Goal: Information Seeking & Learning: Learn about a topic

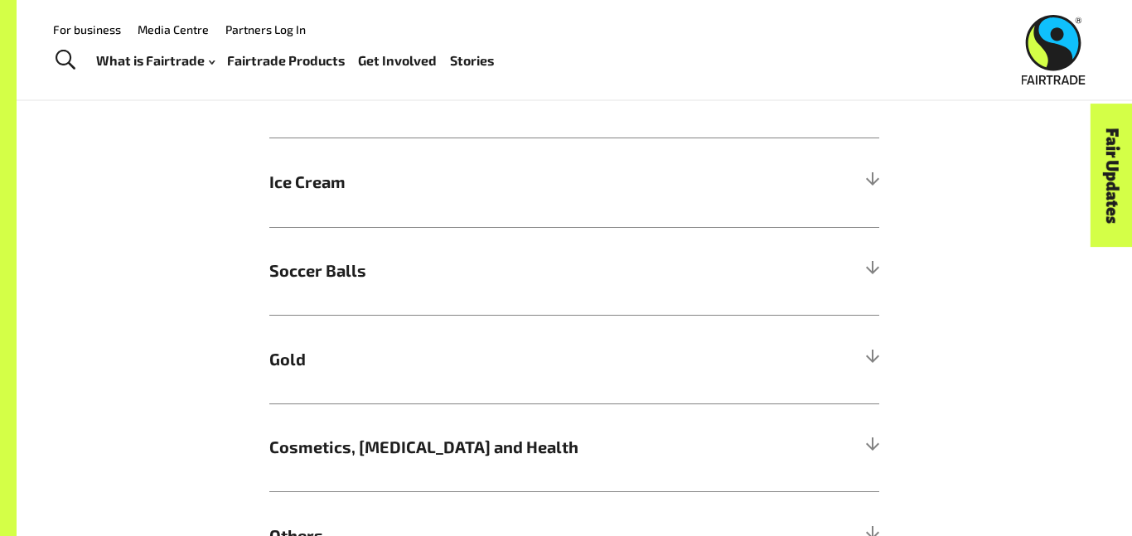
scroll to position [1084, 0]
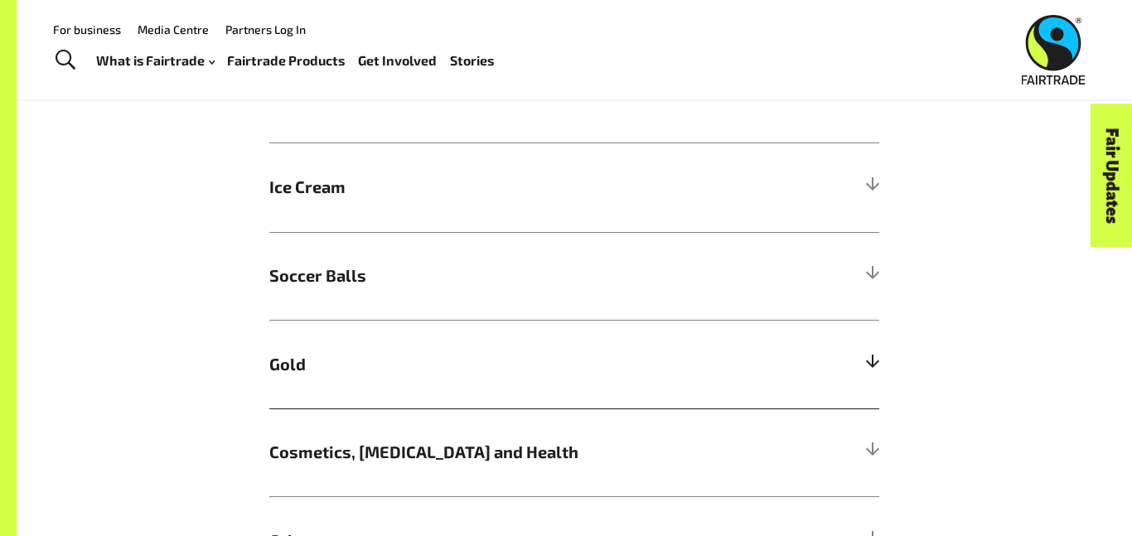
click at [458, 344] on h5 "Gold" at bounding box center [574, 364] width 610 height 89
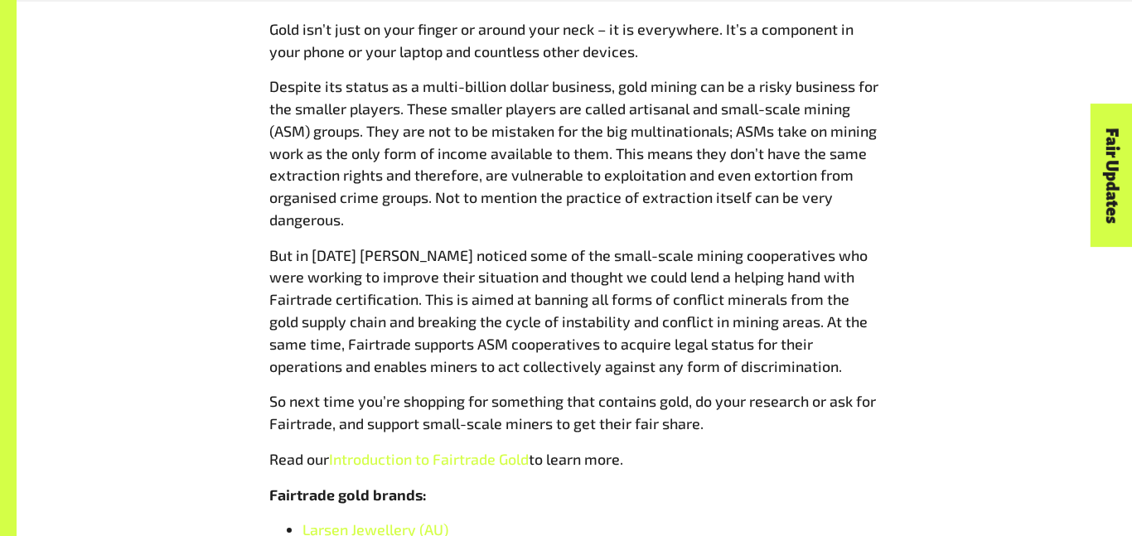
scroll to position [1481, 0]
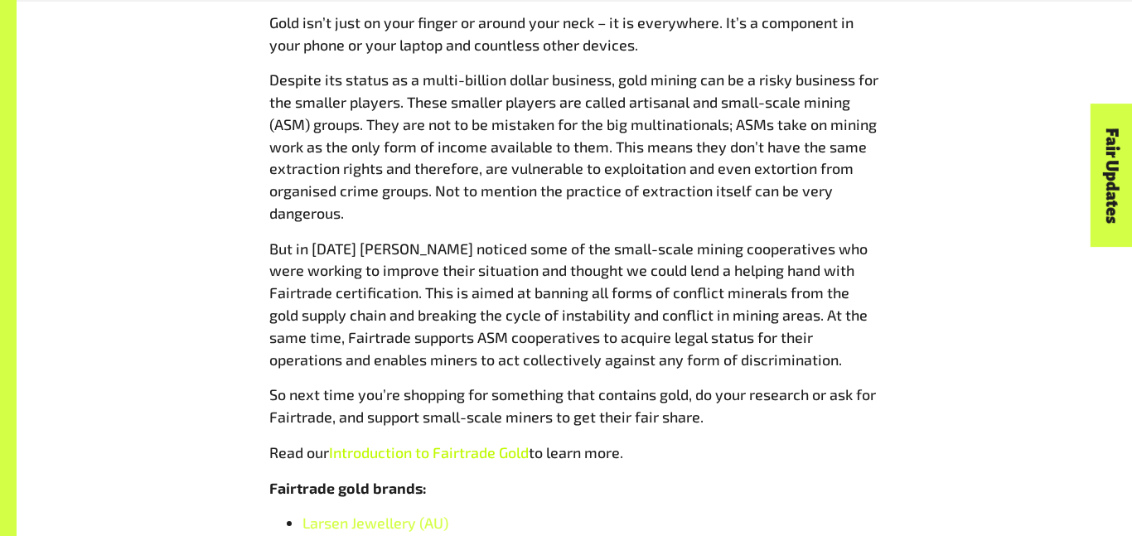
click at [445, 451] on link "Introduction to Fairtrade Gold" at bounding box center [429, 453] width 200 height 18
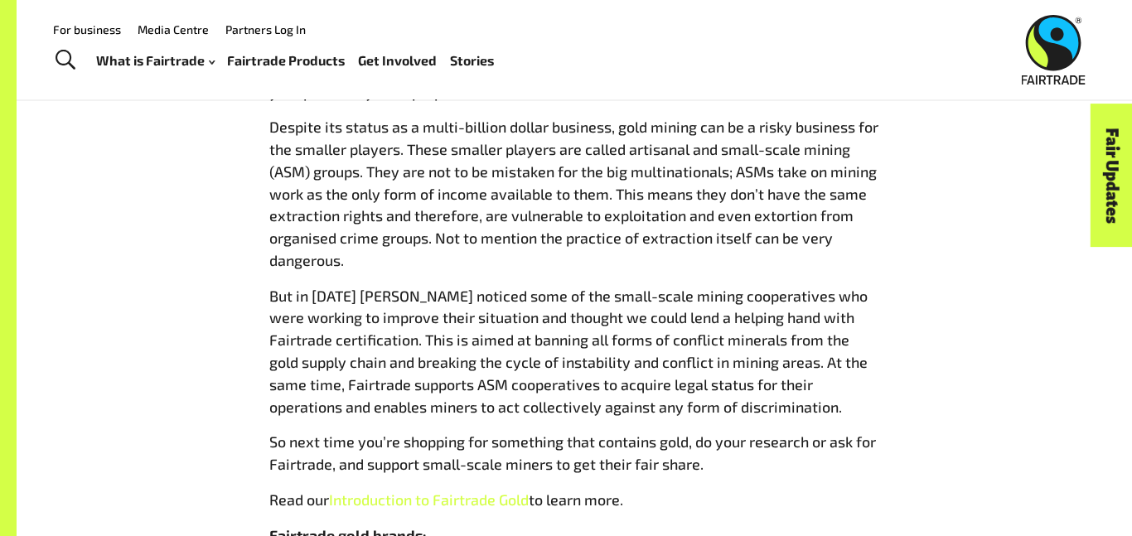
scroll to position [1430, 0]
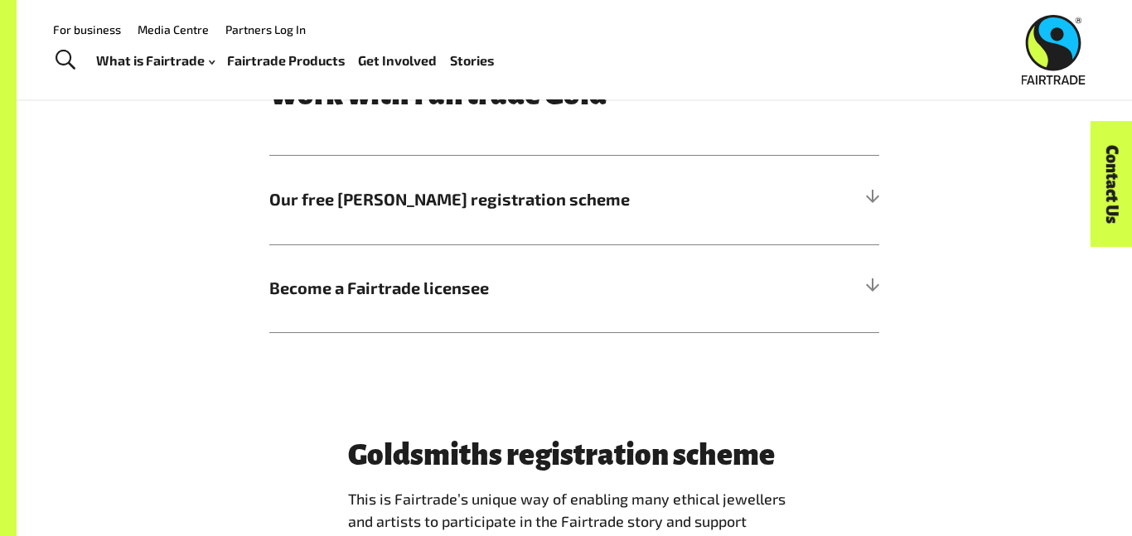
scroll to position [797, 0]
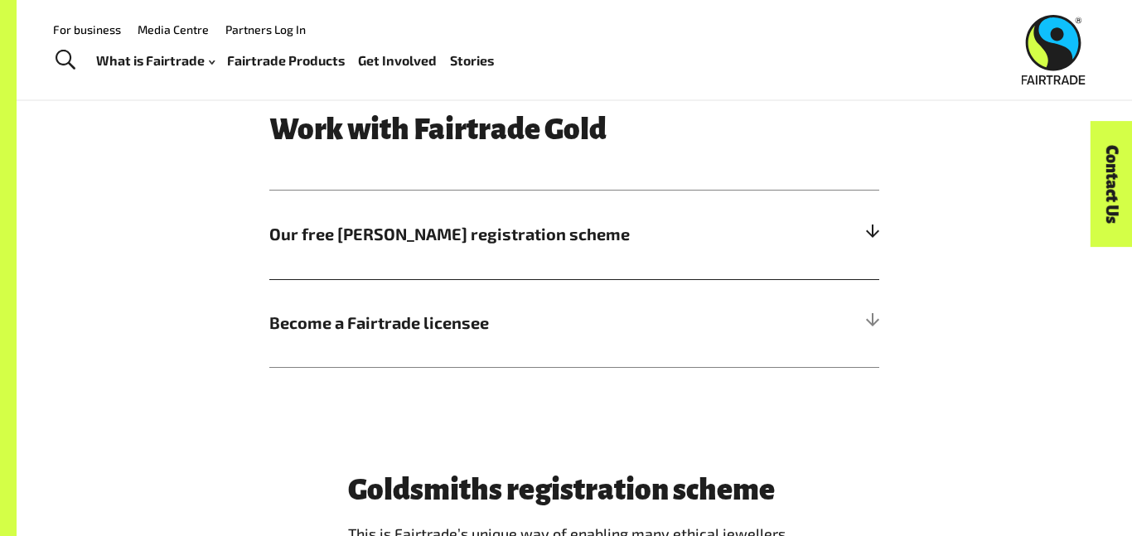
click at [363, 237] on h5 "Our free [PERSON_NAME] registration scheme" at bounding box center [574, 235] width 610 height 89
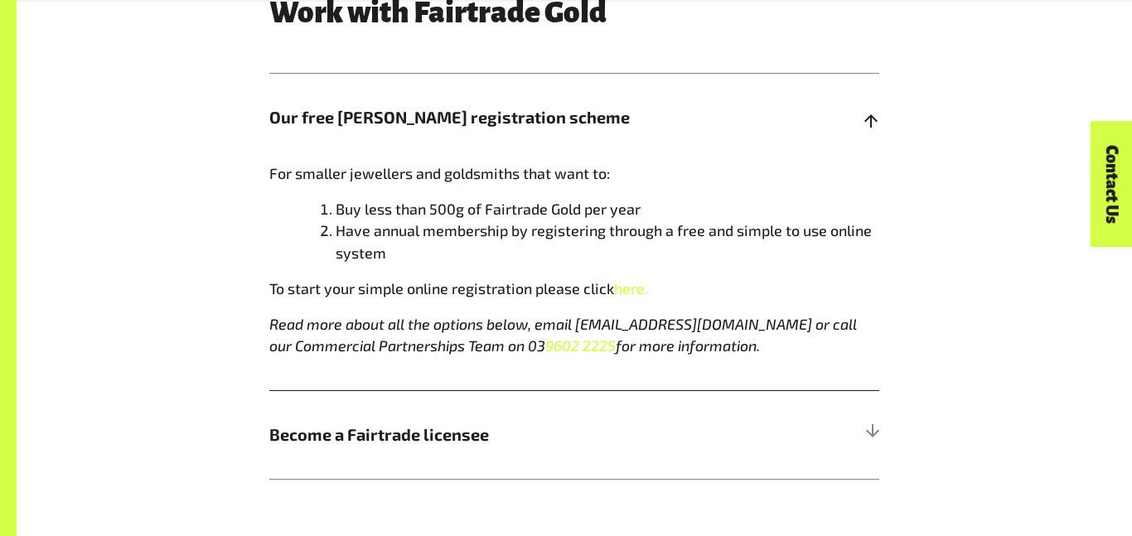
scroll to position [915, 0]
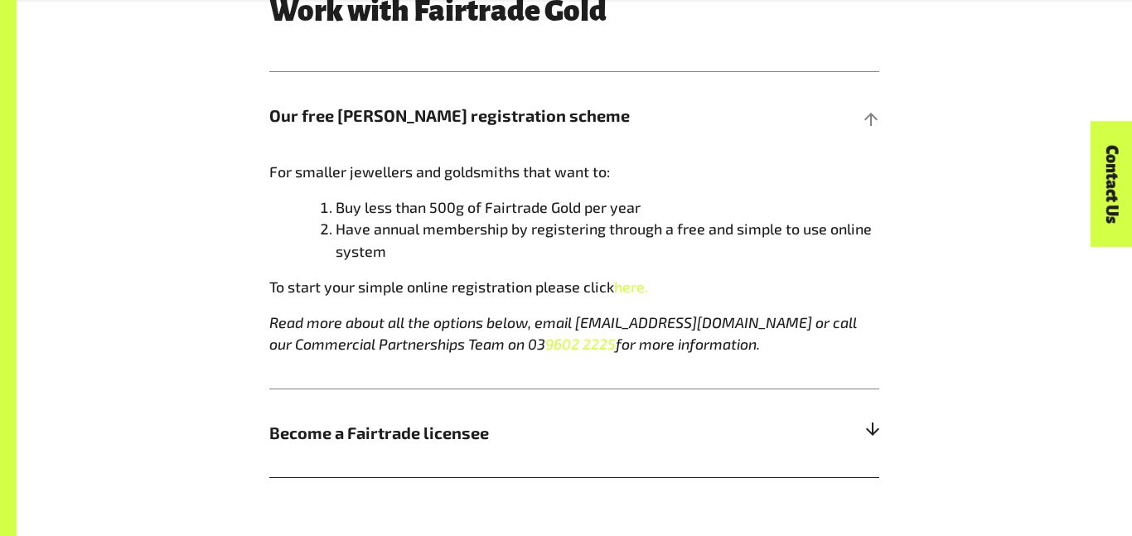
click at [386, 421] on span "Become a Fairtrade licensee" at bounding box center [498, 433] width 458 height 25
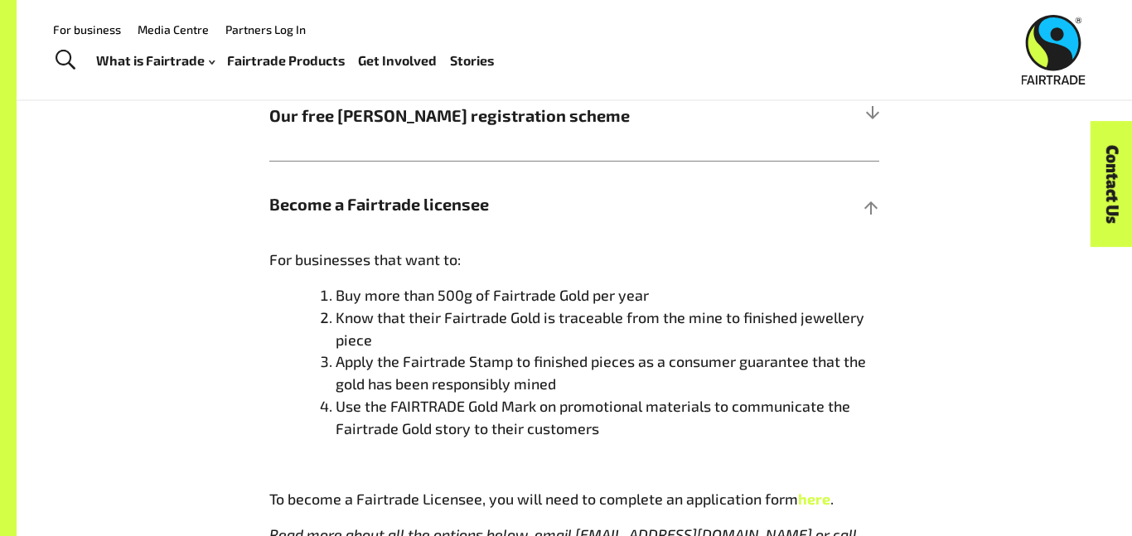
click at [373, 97] on div "Menu For business Media Centre Partners Log In What is Fairtrade How Fairtrade …" at bounding box center [566, 49] width 1132 height 99
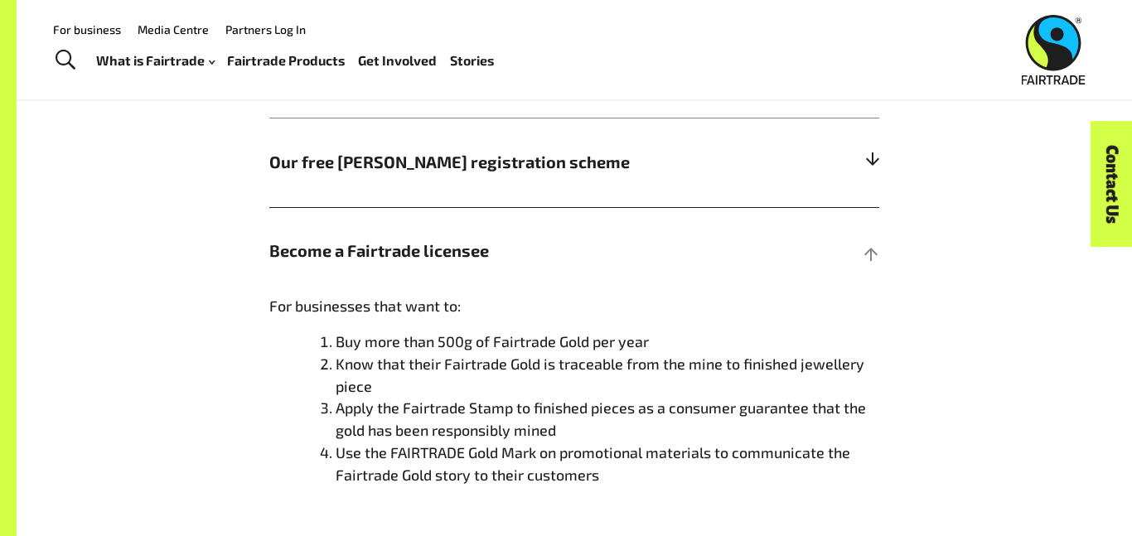
scroll to position [863, 0]
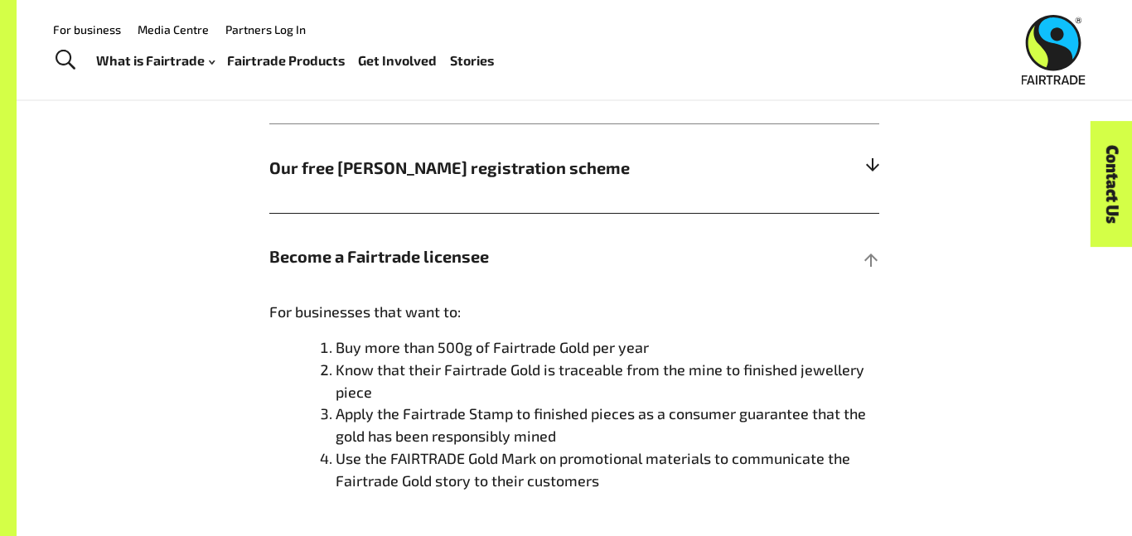
click at [395, 156] on span "Our free [PERSON_NAME] registration scheme" at bounding box center [498, 168] width 458 height 25
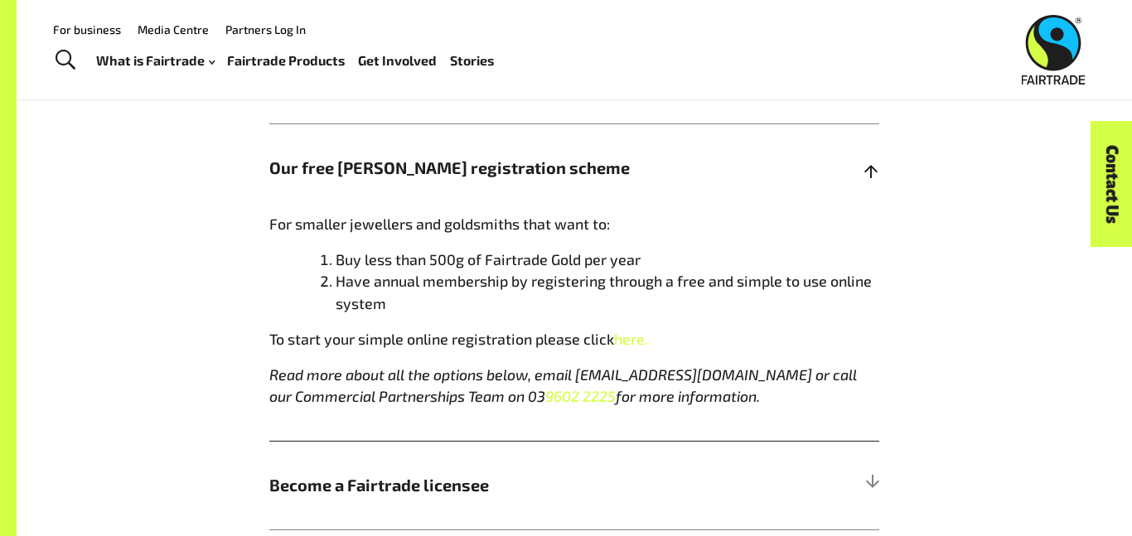
click at [406, 215] on span "For smaller jewellers and goldsmiths that want to:" at bounding box center [439, 224] width 341 height 18
click at [333, 215] on span "For smaller jewellers and goldsmiths that want to:" at bounding box center [439, 224] width 341 height 18
click at [272, 473] on h5 "Become a Fairtrade licensee" at bounding box center [574, 485] width 610 height 89
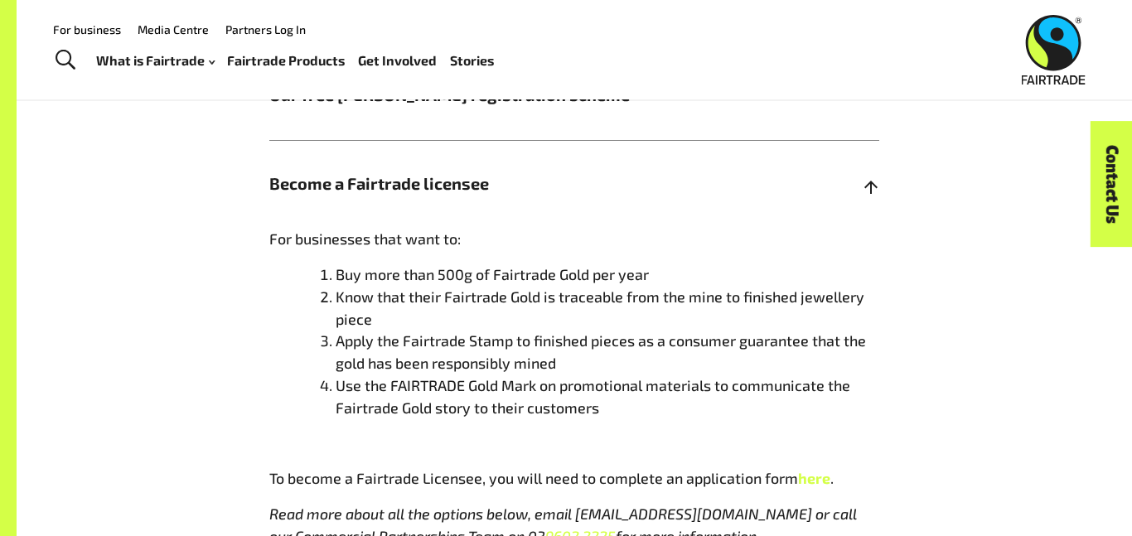
scroll to position [957, 0]
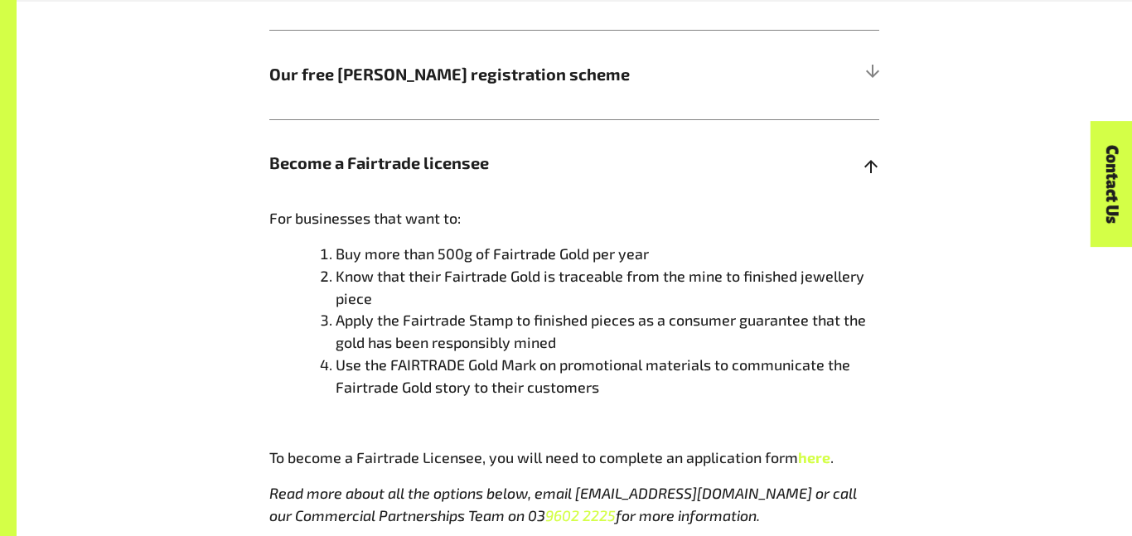
click at [401, 151] on span "Become a Fairtrade licensee" at bounding box center [498, 163] width 458 height 25
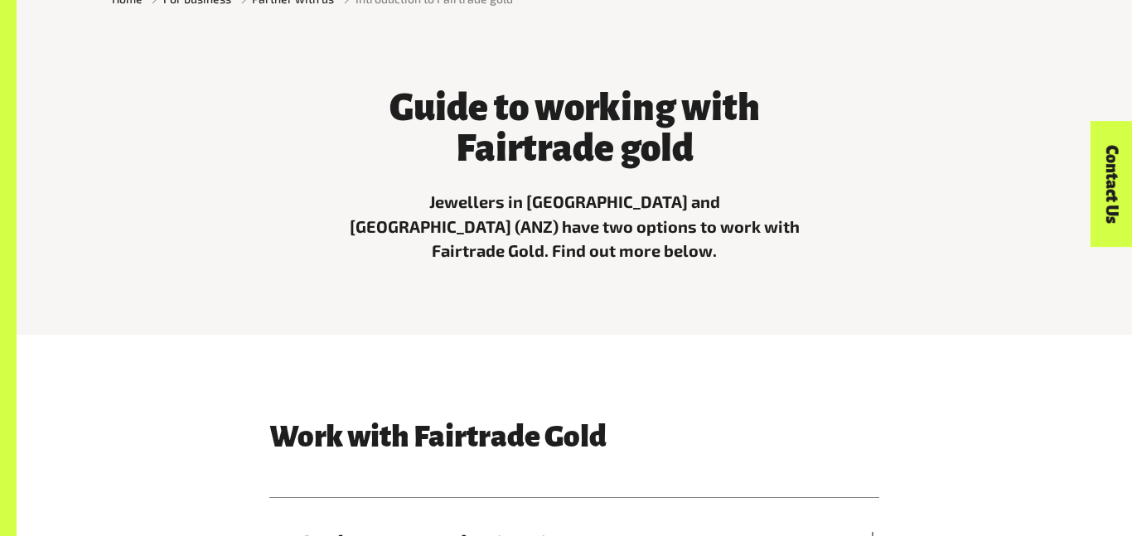
scroll to position [496, 0]
